Goal: Information Seeking & Learning: Learn about a topic

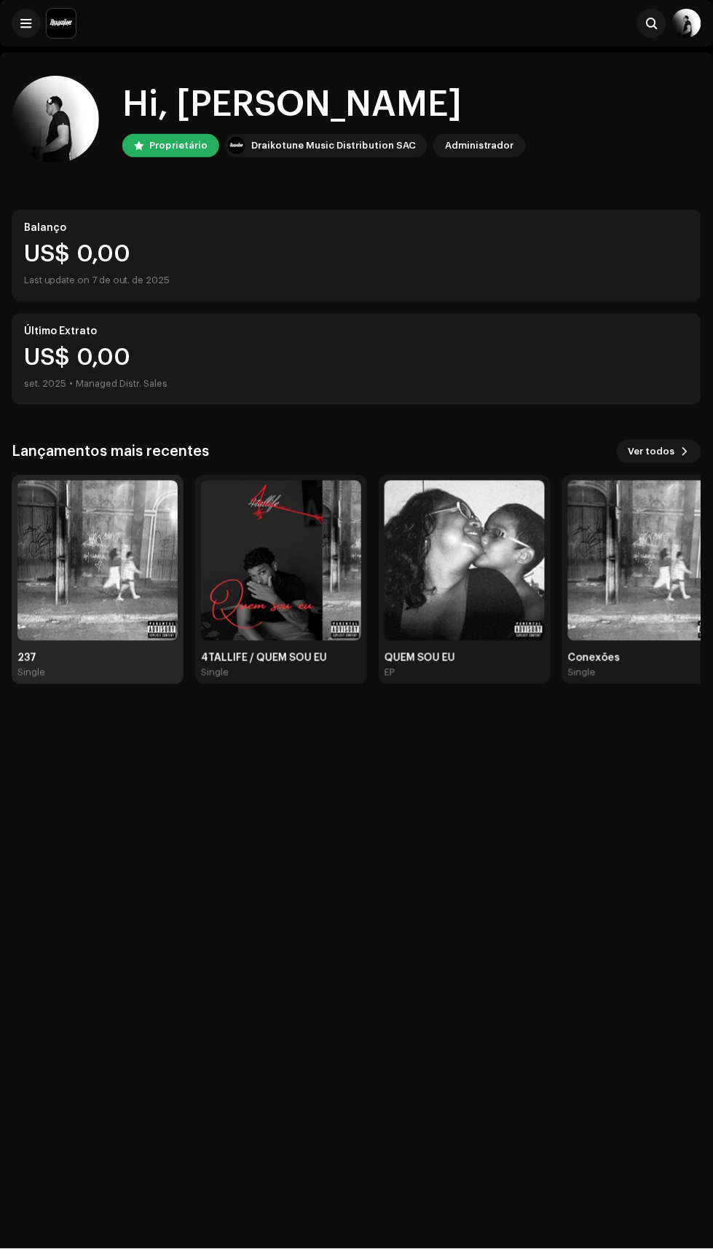
click at [136, 632] on img at bounding box center [97, 561] width 160 height 160
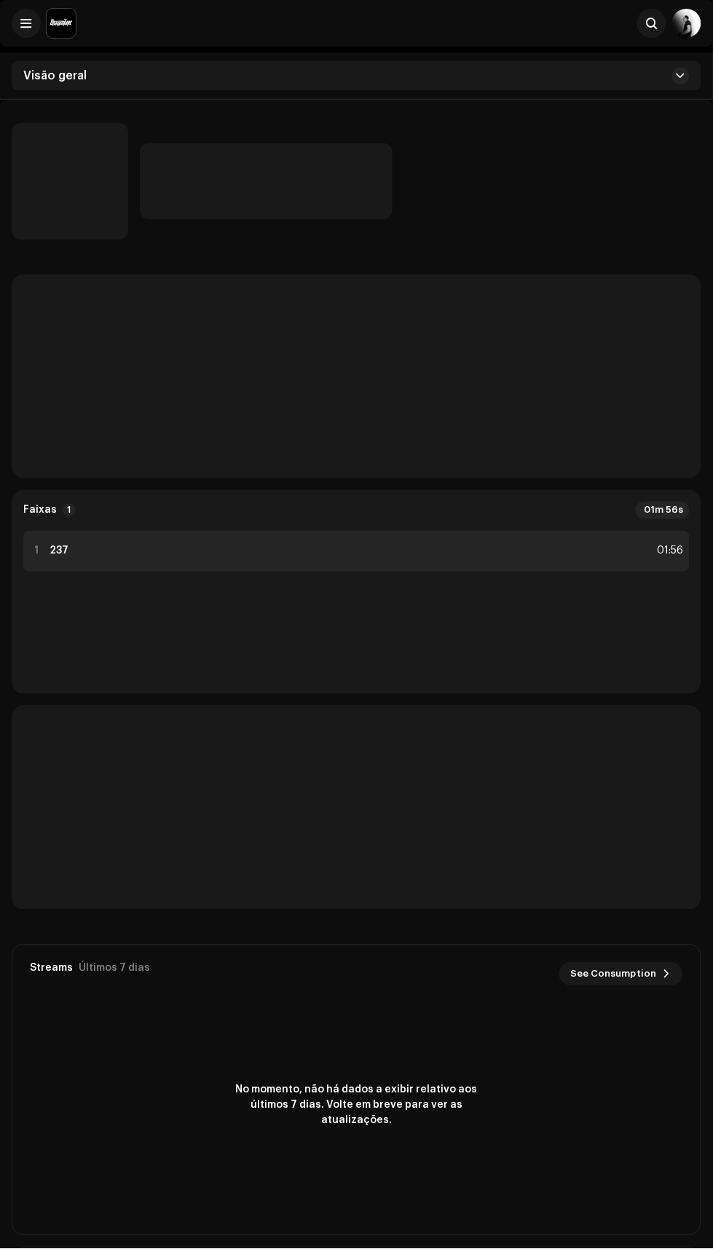
click at [666, 550] on div "01:56" at bounding box center [668, 551] width 32 height 17
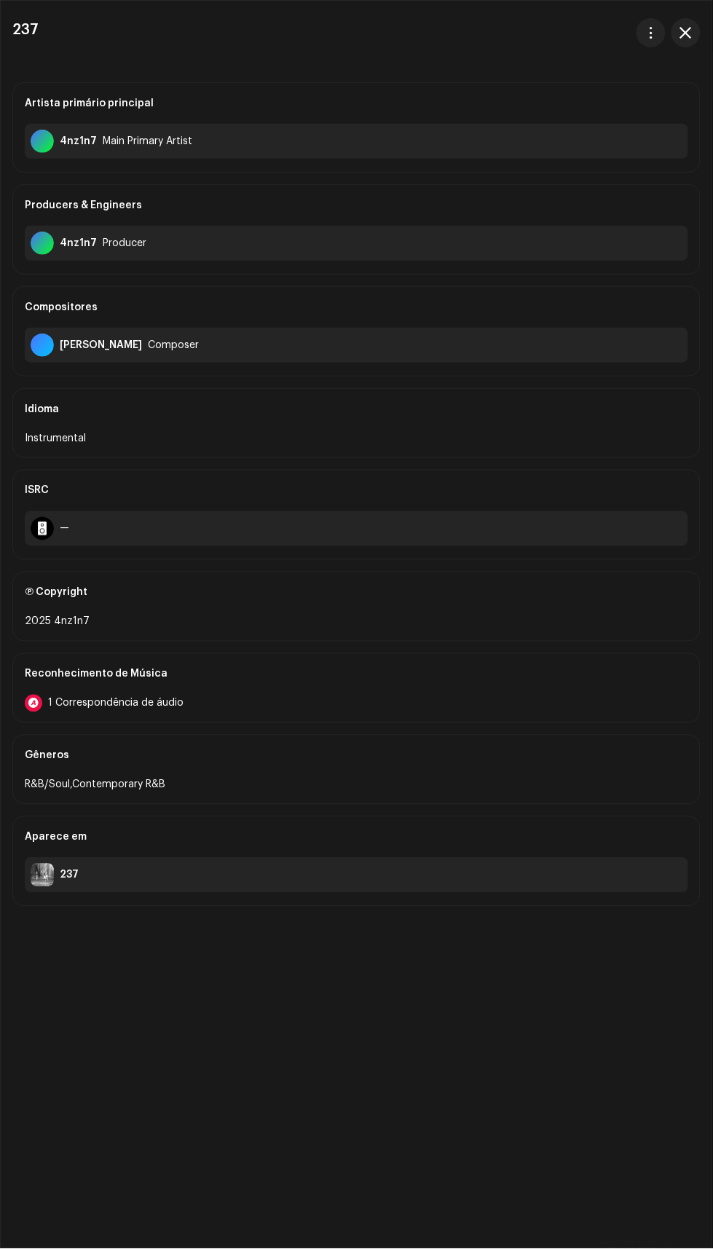
click at [413, 695] on div "1 Correspondência de áudio" at bounding box center [357, 703] width 664 height 17
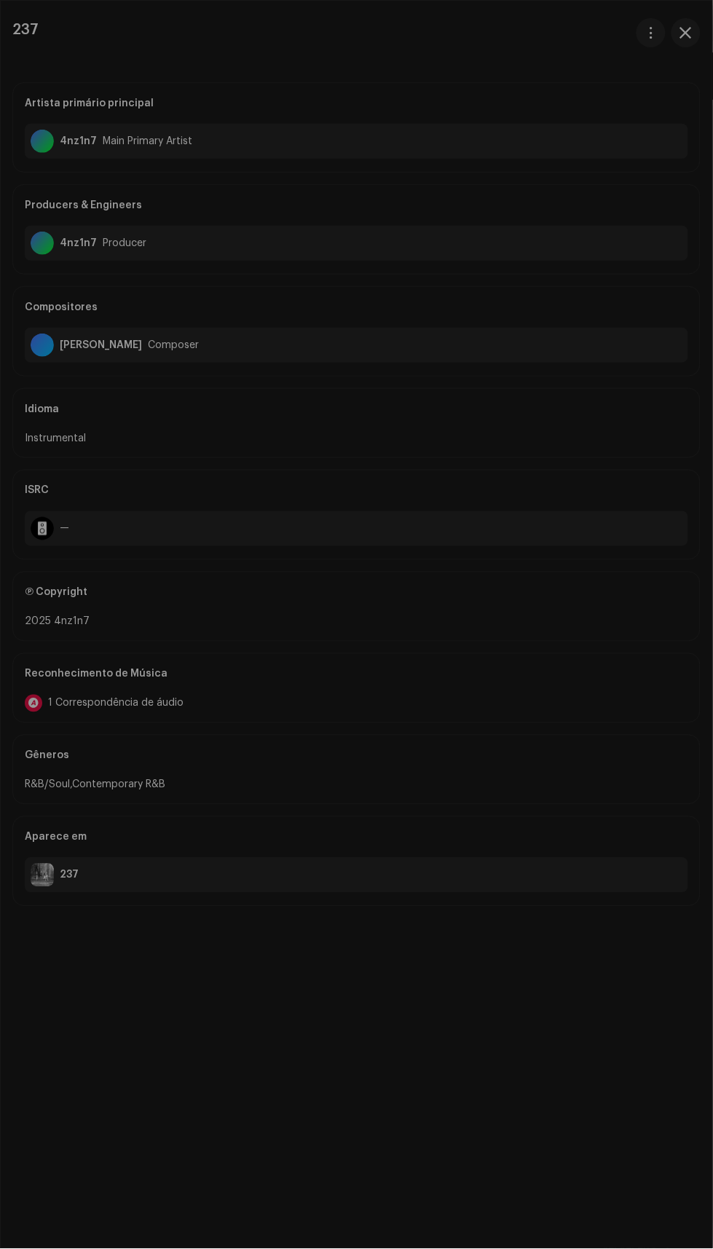
click at [619, 253] on div "Audio Recognition by Remix/Sample 1 All results require review/listening to avo…" at bounding box center [356, 624] width 713 height 1249
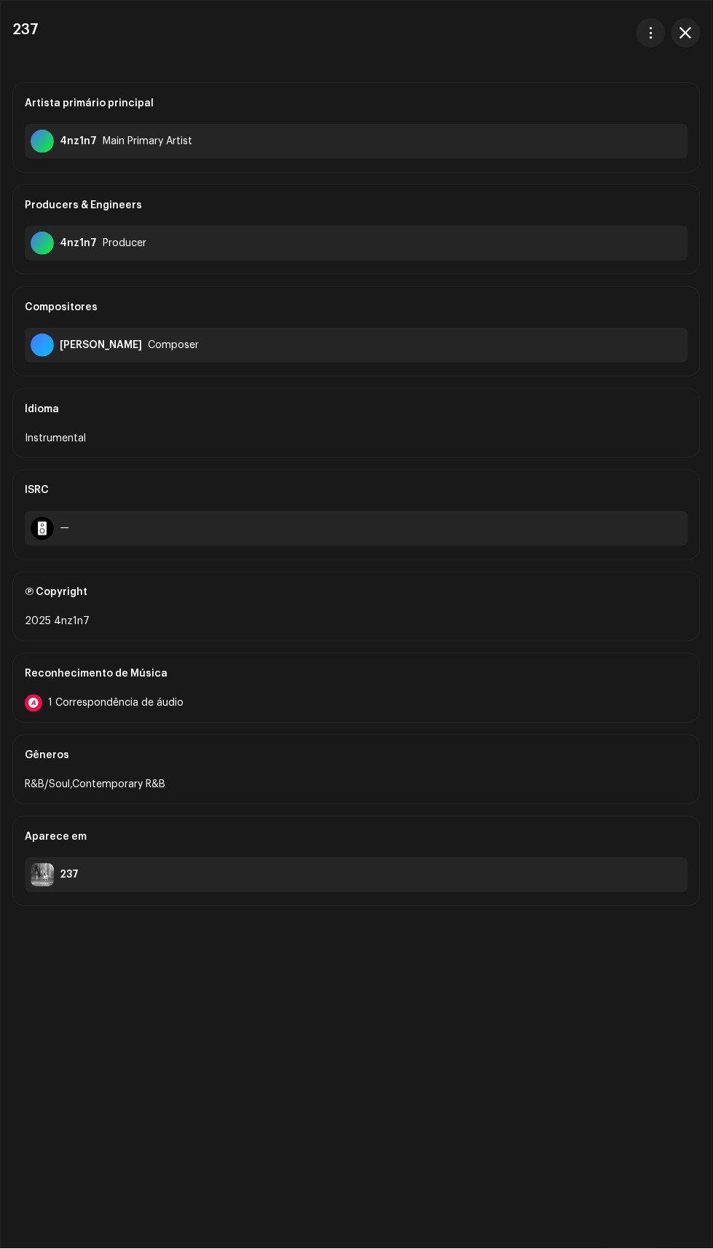
click at [353, 737] on div "Gêneros" at bounding box center [357, 756] width 664 height 41
click at [385, 659] on div "Reconhecimento de Música" at bounding box center [357, 674] width 664 height 41
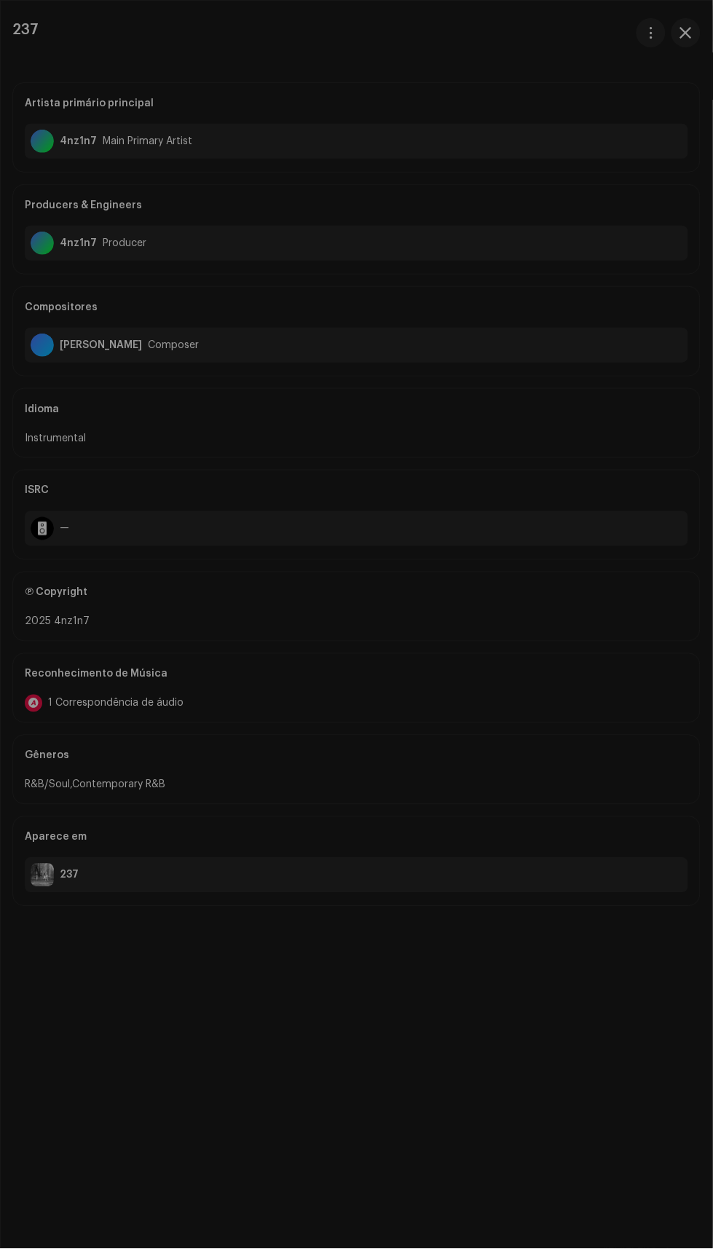
click at [605, 201] on div "Audio Recognition by Remix/Sample 1 All results require review/listening to avo…" at bounding box center [356, 624] width 713 height 1249
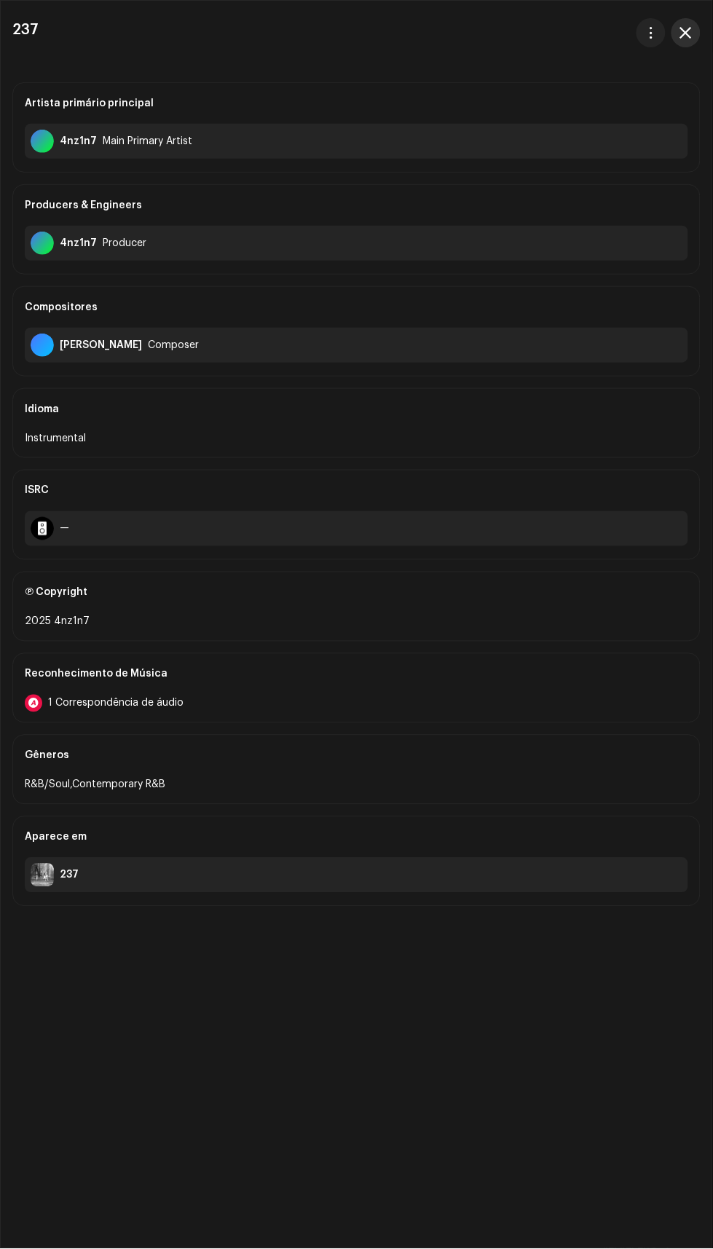
click at [687, 32] on span "button" at bounding box center [686, 33] width 12 height 12
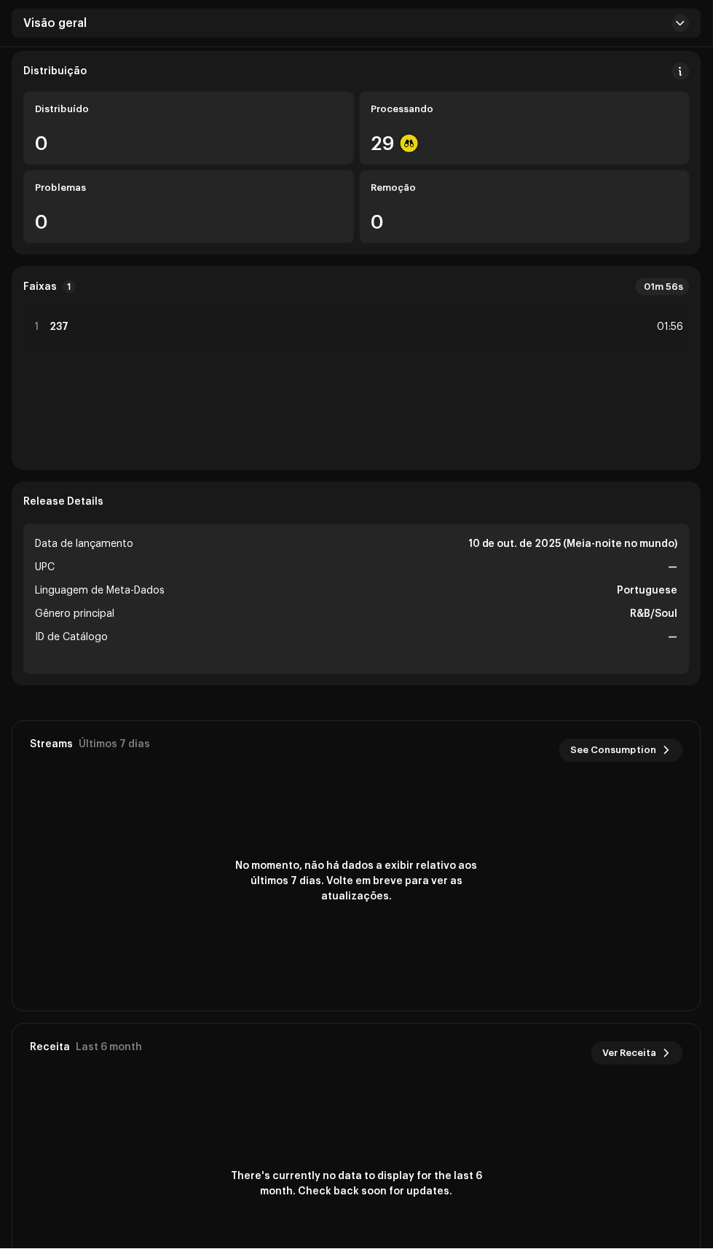
scroll to position [162, 0]
